Goal: Task Accomplishment & Management: Complete application form

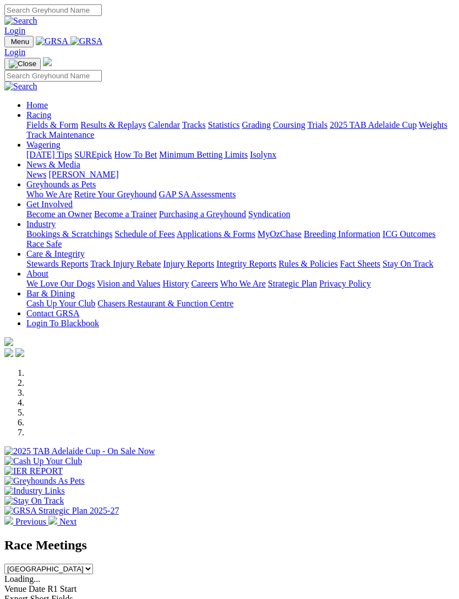
click at [51, 117] on link "Racing" at bounding box center [38, 114] width 25 height 9
click at [148, 129] on link "Calendar" at bounding box center [164, 124] width 32 height 9
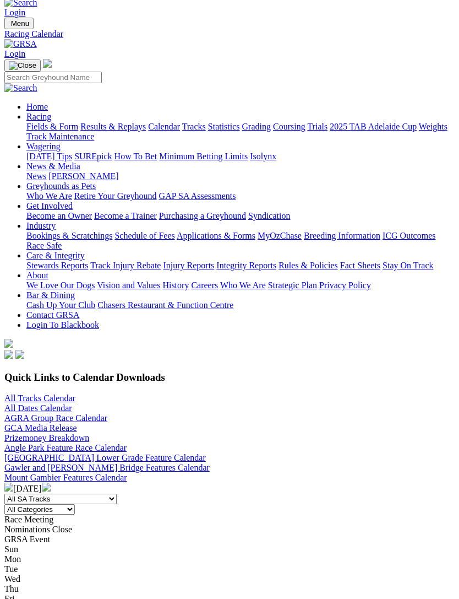
scroll to position [20, 0]
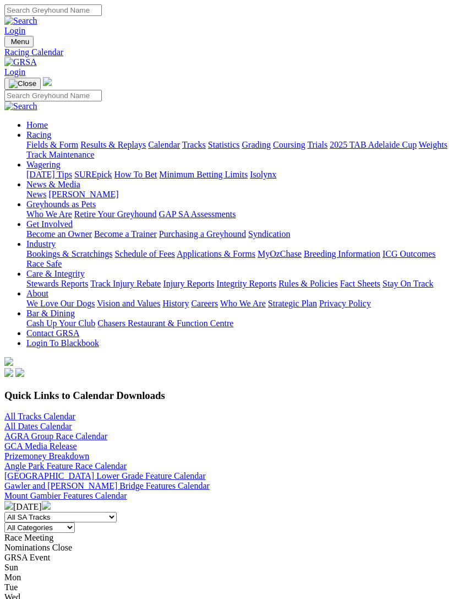
scroll to position [56, 0]
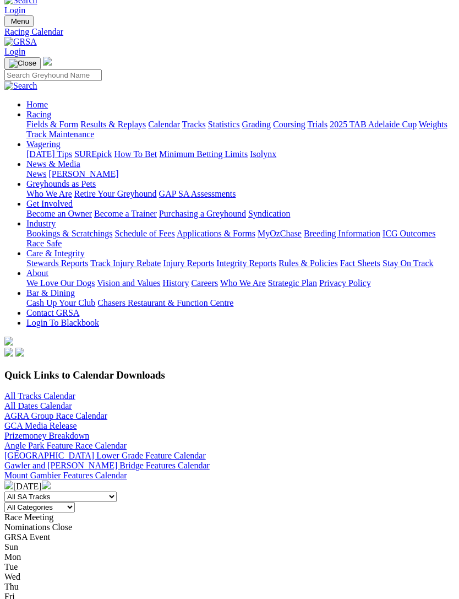
scroll to position [24, 0]
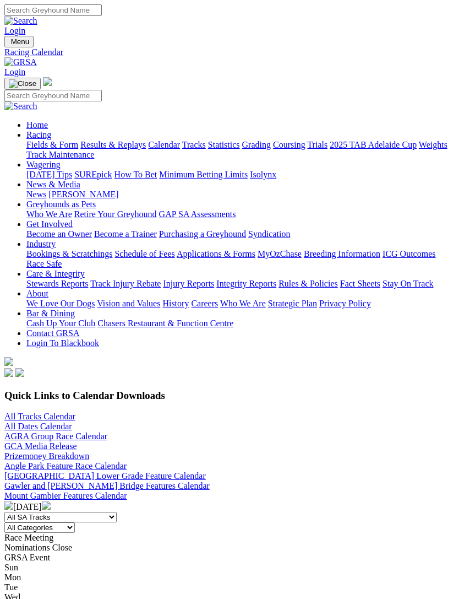
scroll to position [24, 0]
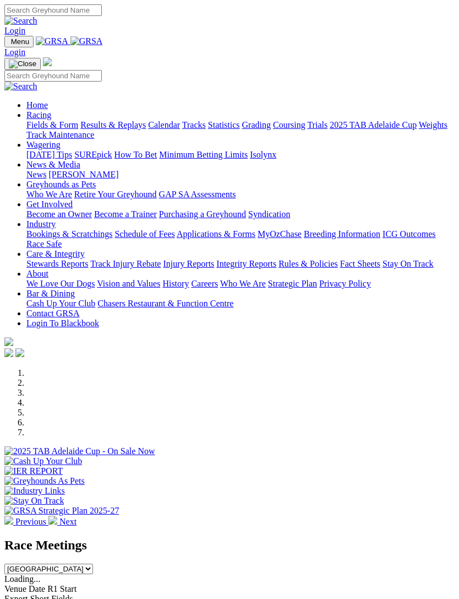
click at [9, 44] on img "Toggle navigation" at bounding box center [9, 44] width 0 height 0
click at [56, 229] on link "Industry" at bounding box center [40, 223] width 29 height 9
click at [112, 238] on link "Bookings & Scratchings" at bounding box center [69, 233] width 86 height 9
